Goal: Task Accomplishment & Management: Manage account settings

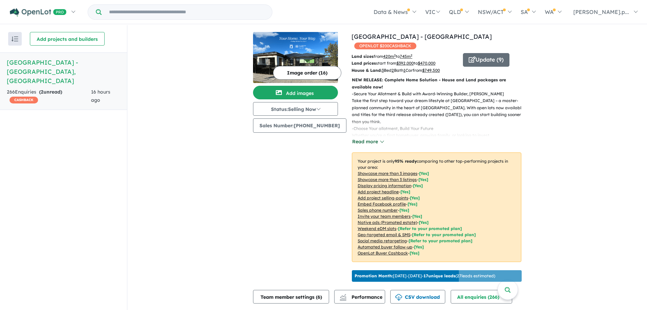
click at [372, 142] on button "Read more" at bounding box center [368, 142] width 32 height 8
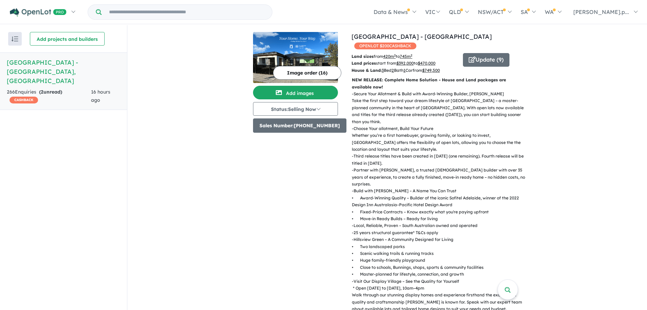
click at [333, 125] on button "Sales Number: [PHONE_NUMBER]" at bounding box center [299, 125] width 93 height 14
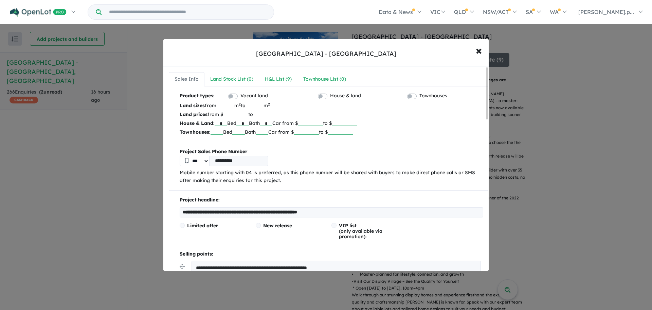
click at [206, 160] on select "***" at bounding box center [195, 161] width 30 height 10
click at [478, 50] on span "×" at bounding box center [479, 50] width 6 height 15
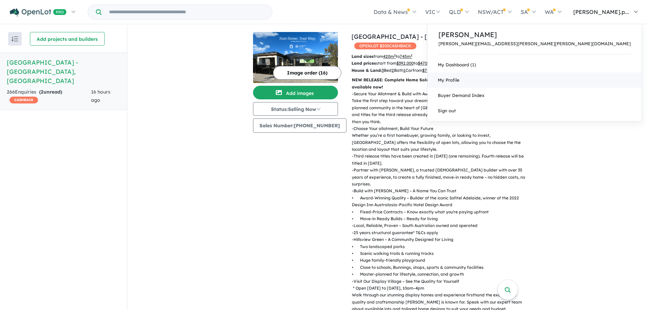
click at [460, 81] on span "My Profile" at bounding box center [449, 79] width 22 height 5
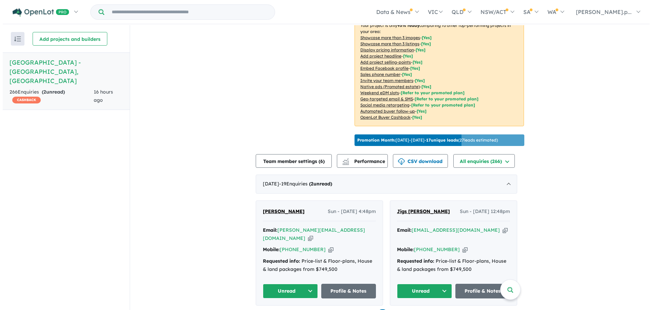
scroll to position [136, 0]
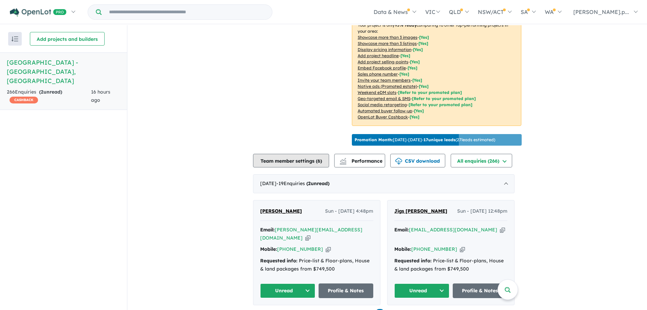
click at [305, 165] on button "Team member settings ( 6 )" at bounding box center [291, 161] width 76 height 14
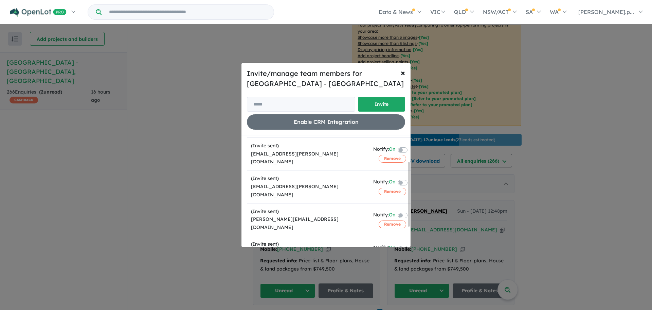
scroll to position [12, 0]
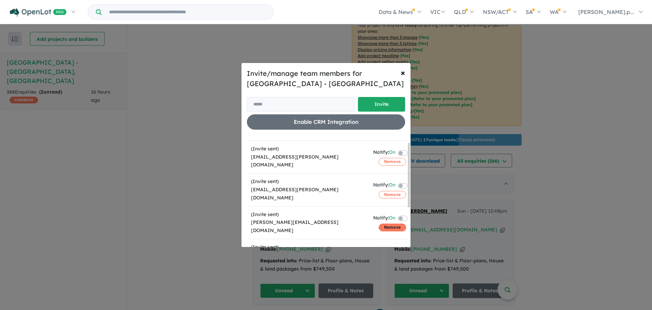
click at [383, 223] on button "Remove" at bounding box center [393, 226] width 28 height 7
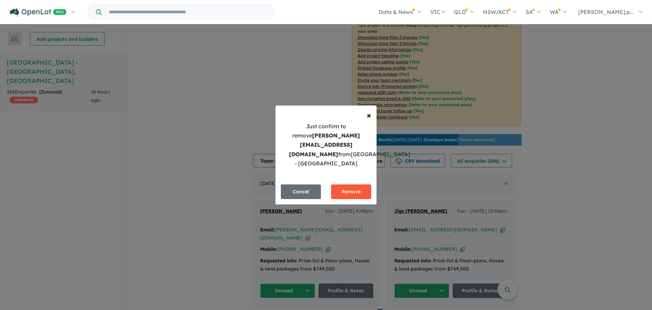
click at [350, 194] on button "Remove" at bounding box center [351, 191] width 40 height 15
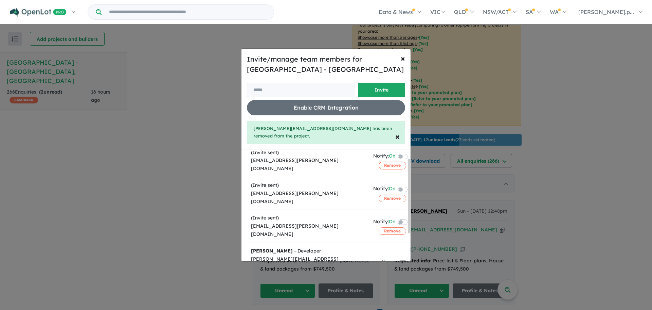
scroll to position [34, 0]
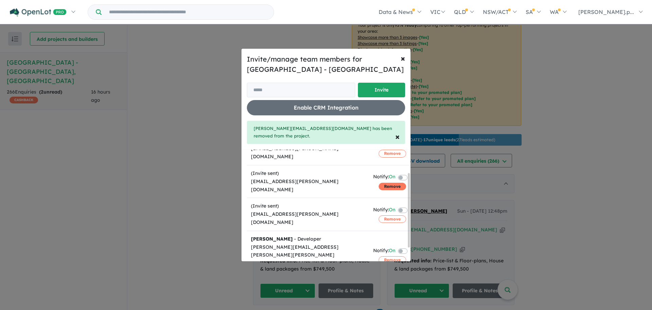
click at [387, 182] on button "Remove" at bounding box center [393, 185] width 28 height 7
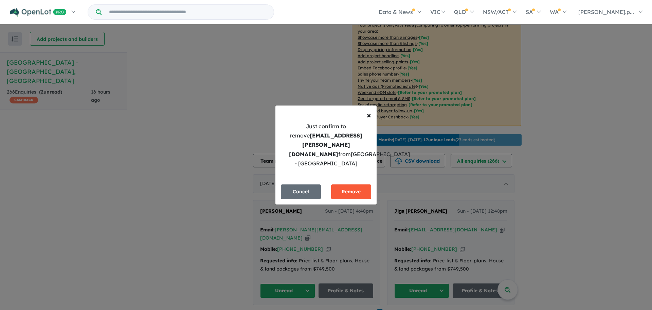
click at [351, 185] on button "Remove" at bounding box center [351, 191] width 40 height 15
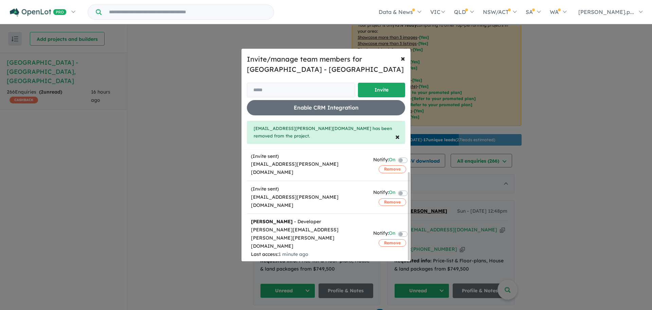
scroll to position [28, 0]
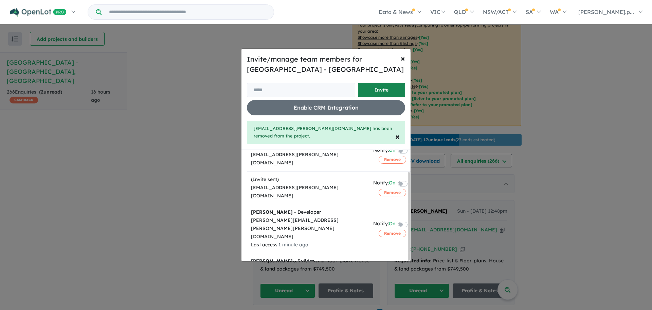
click at [388, 95] on button "Invite" at bounding box center [381, 90] width 47 height 15
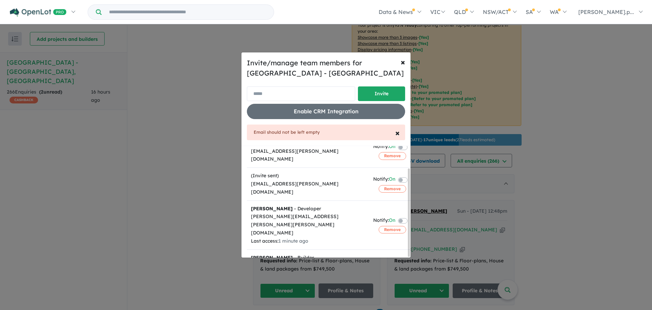
click at [326, 97] on input "email" at bounding box center [301, 93] width 108 height 15
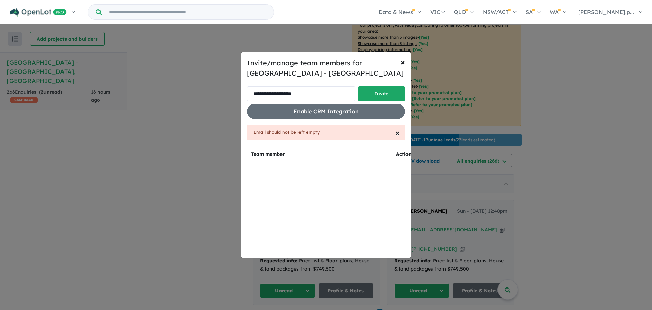
drag, startPoint x: 272, startPoint y: 93, endPoint x: 284, endPoint y: 94, distance: 12.0
click at [272, 93] on input "**********" at bounding box center [301, 93] width 108 height 15
type input "**********"
click at [384, 91] on button "Invite" at bounding box center [381, 93] width 47 height 15
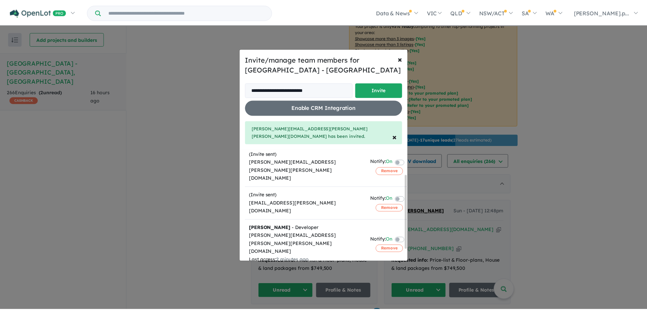
scroll to position [54, 0]
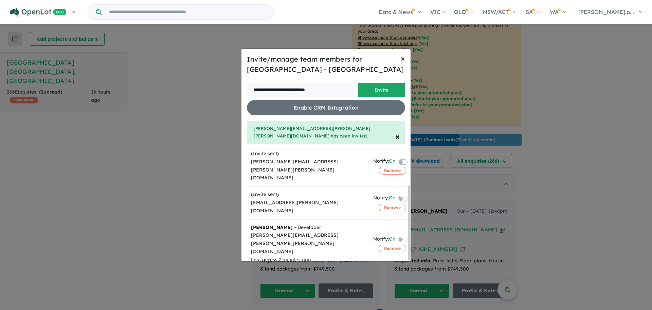
click at [405, 63] on span "×" at bounding box center [403, 58] width 4 height 10
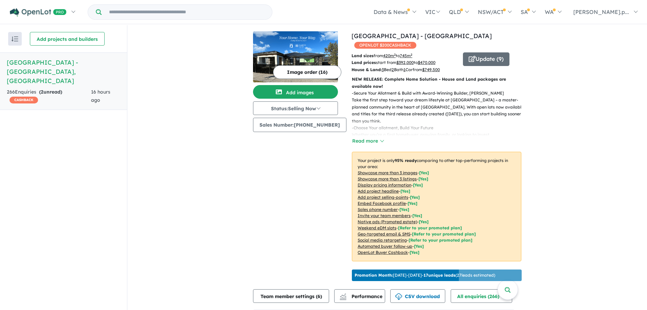
scroll to position [0, 0]
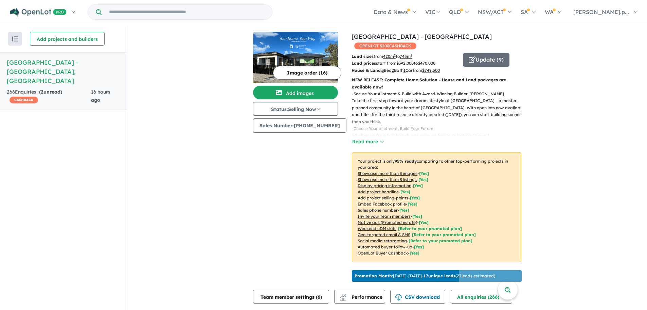
click at [23, 88] on div "266 Enquir ies ( 2 unread) CASHBACK" at bounding box center [49, 96] width 84 height 16
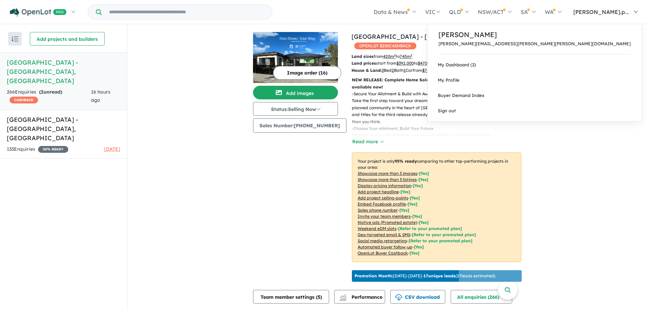
click at [637, 11] on link "[PERSON_NAME].p..." at bounding box center [604, 12] width 76 height 24
click at [567, 107] on link "Sign out" at bounding box center [535, 110] width 214 height 15
